Goal: Task Accomplishment & Management: Manage account settings

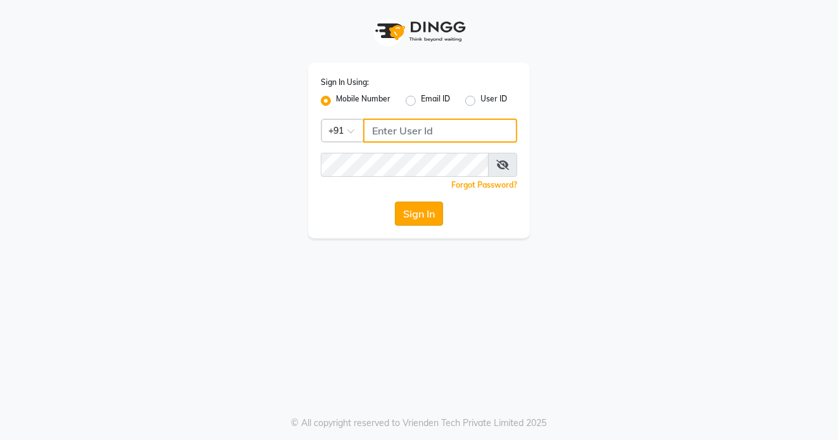
type input "6287595177"
click at [410, 212] on button "Sign In" at bounding box center [419, 214] width 48 height 24
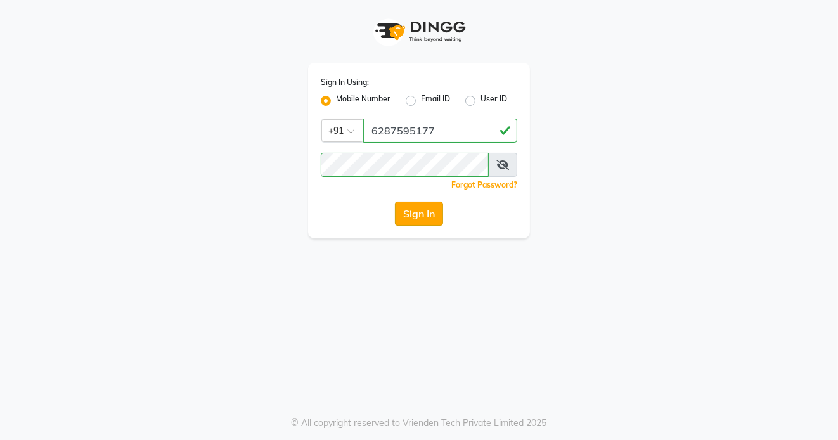
click at [410, 212] on button "Sign In" at bounding box center [419, 214] width 48 height 24
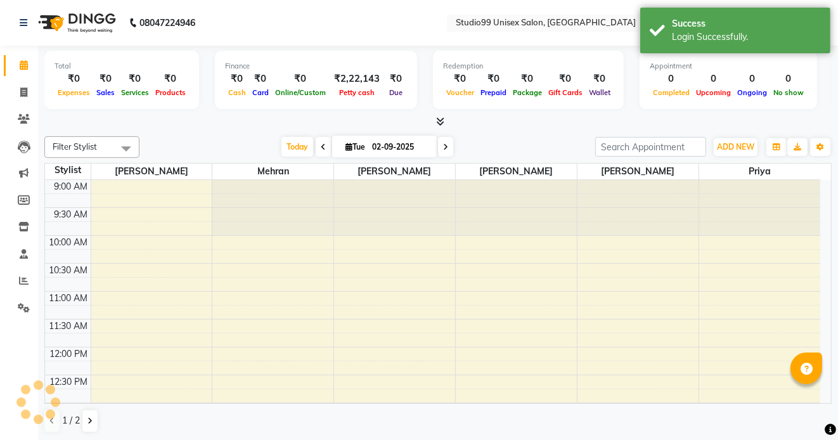
select select "en"
click at [23, 93] on icon at bounding box center [23, 93] width 7 height 10
select select "service"
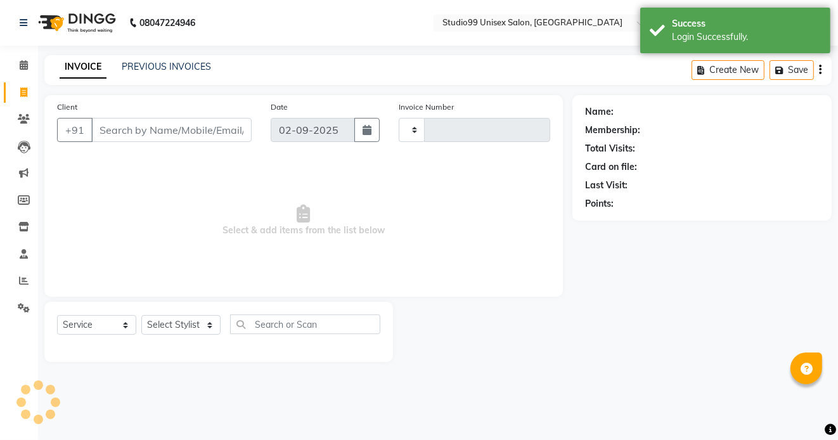
type input "1086"
select select "6061"
click at [165, 70] on link "PREVIOUS INVOICES" at bounding box center [166, 66] width 89 height 11
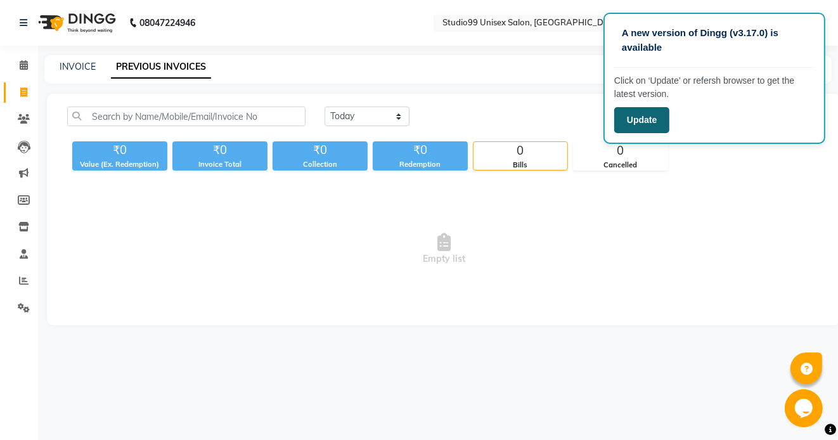
click at [646, 125] on button "Update" at bounding box center [642, 120] width 55 height 26
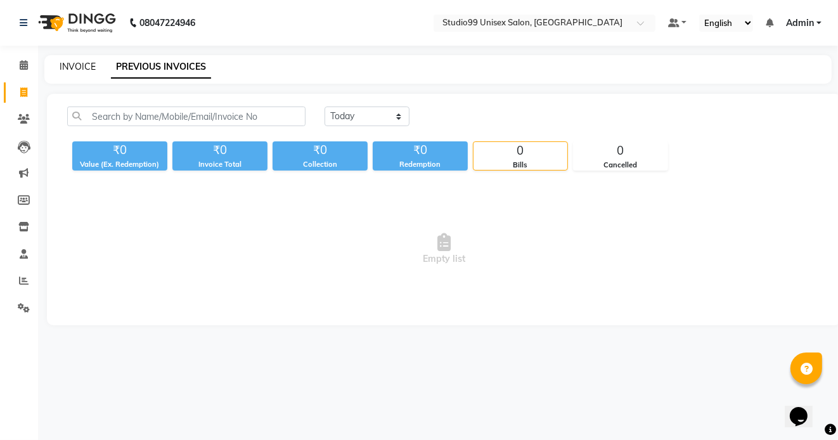
click at [65, 68] on link "INVOICE" at bounding box center [78, 66] width 36 height 11
select select "service"
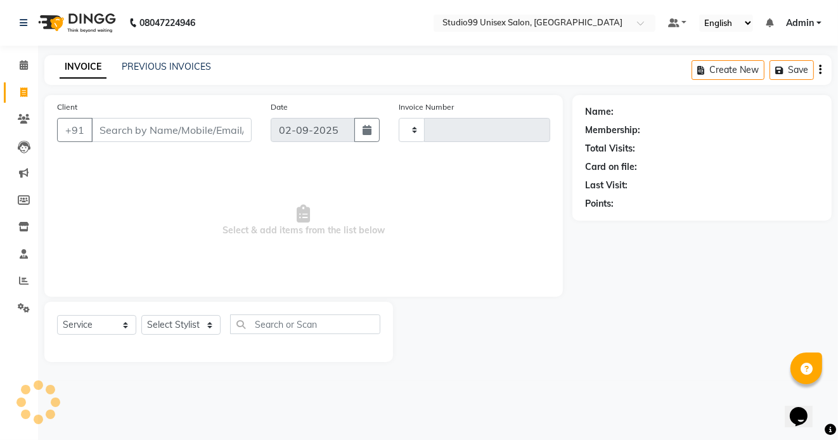
type input "1086"
select select "6061"
click at [169, 68] on link "PREVIOUS INVOICES" at bounding box center [166, 66] width 89 height 11
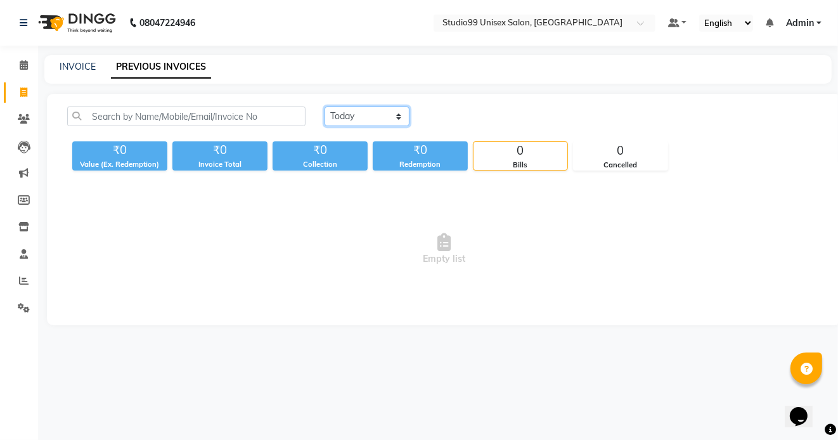
click at [383, 121] on select "Today Yesterday Custom Range" at bounding box center [367, 117] width 85 height 20
select select "yesterday"
click at [325, 107] on select "Today Yesterday Custom Range" at bounding box center [367, 117] width 85 height 20
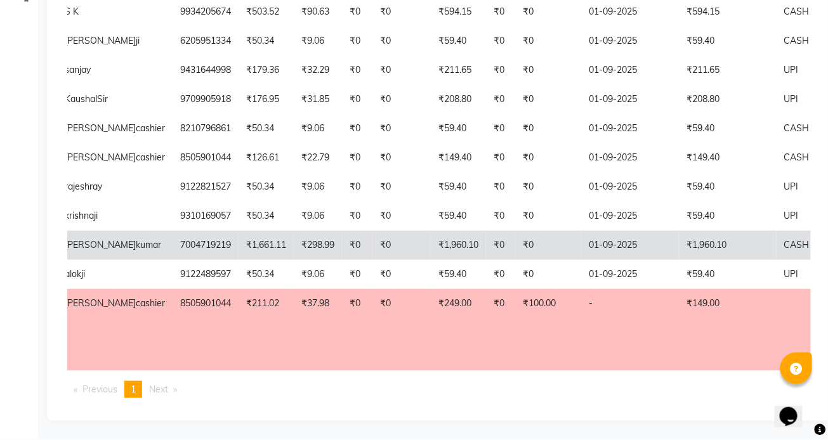
scroll to position [344, 0]
click at [136, 239] on span "kumar" at bounding box center [148, 244] width 25 height 11
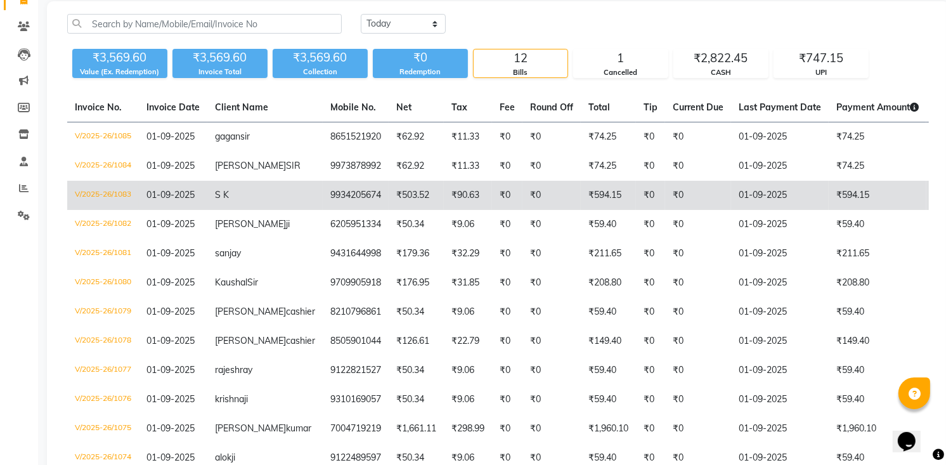
scroll to position [143, 0]
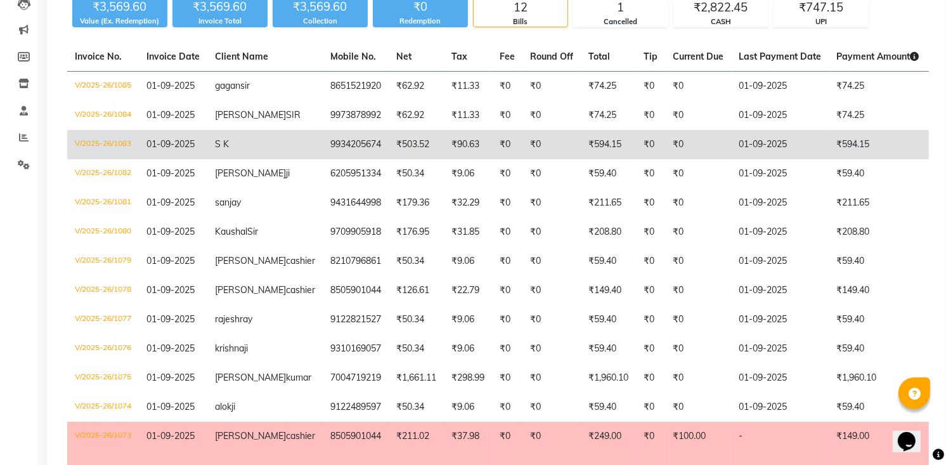
click at [89, 144] on td "V/2025-26/1083" at bounding box center [103, 144] width 72 height 29
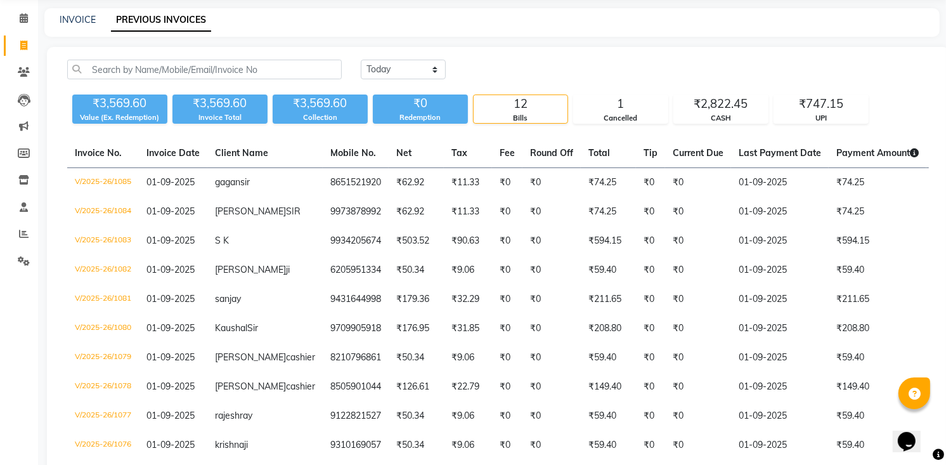
scroll to position [0, 0]
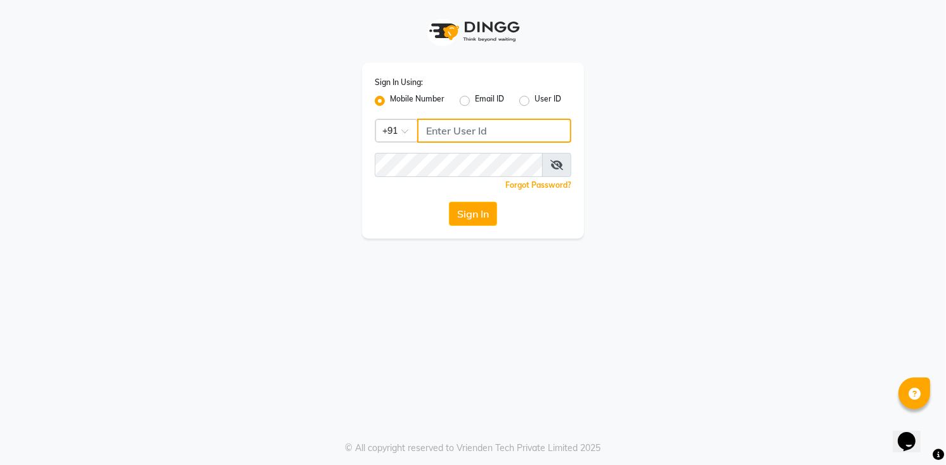
type input "6287595177"
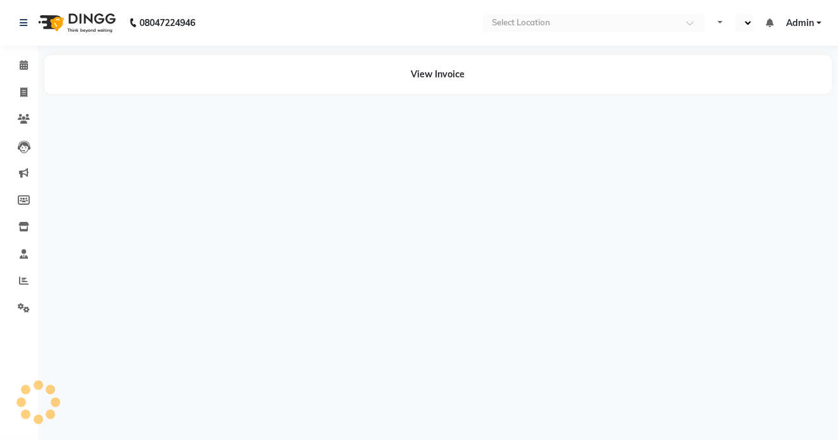
select select "en"
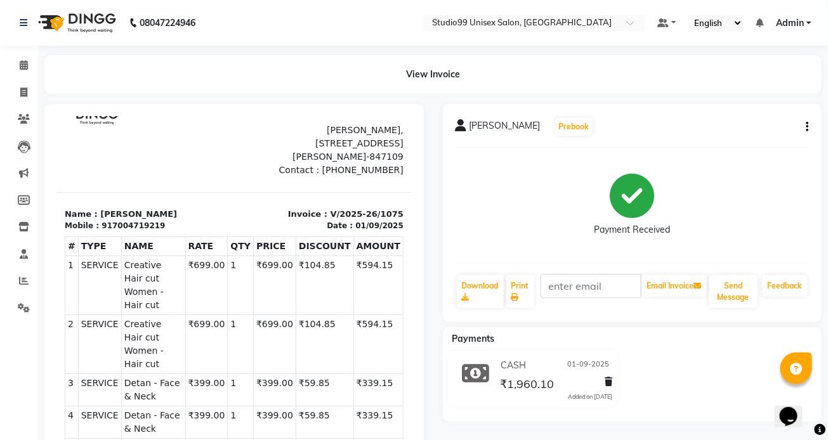
scroll to position [141, 0]
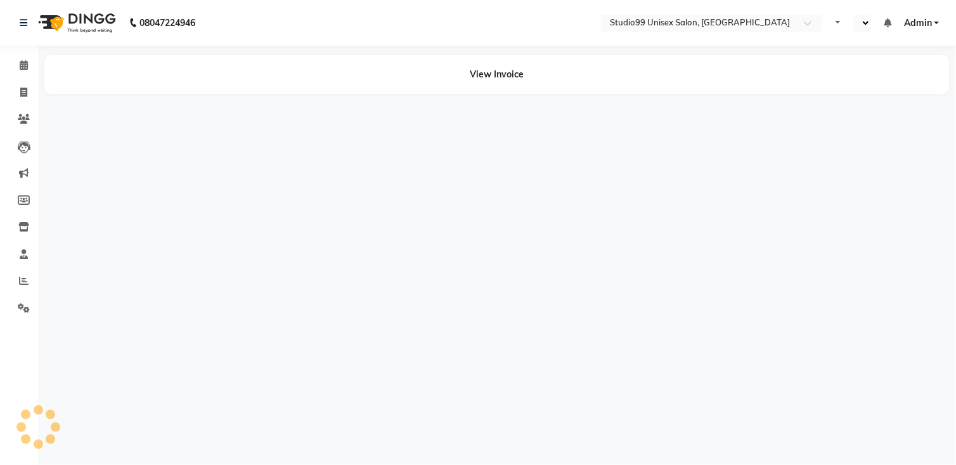
select select "en"
